Goal: Check status

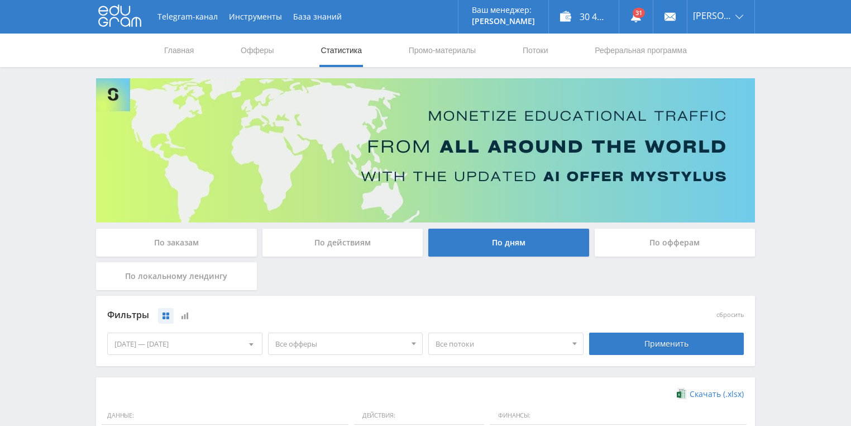
scroll to position [304, 0]
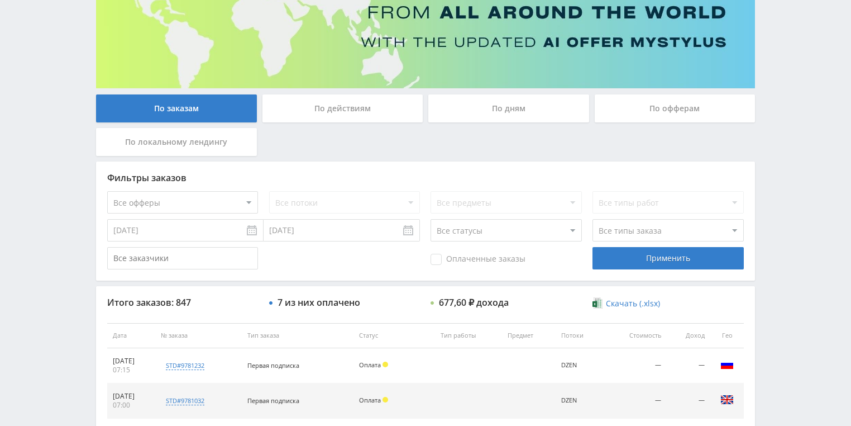
click at [346, 107] on div "По действиям" at bounding box center [343, 108] width 161 height 28
click at [0, 0] on input "По действиям" at bounding box center [0, 0] width 0 height 0
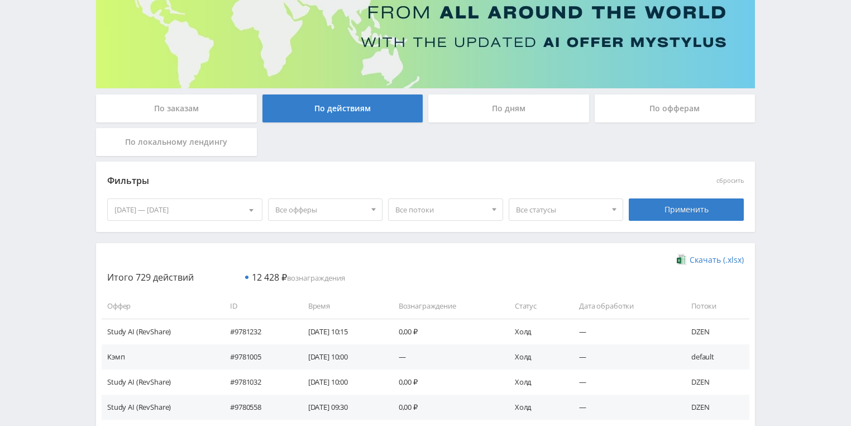
click at [487, 113] on div "По дням" at bounding box center [508, 108] width 161 height 28
click at [0, 0] on input "По дням" at bounding box center [0, 0] width 0 height 0
